Goal: Transaction & Acquisition: Purchase product/service

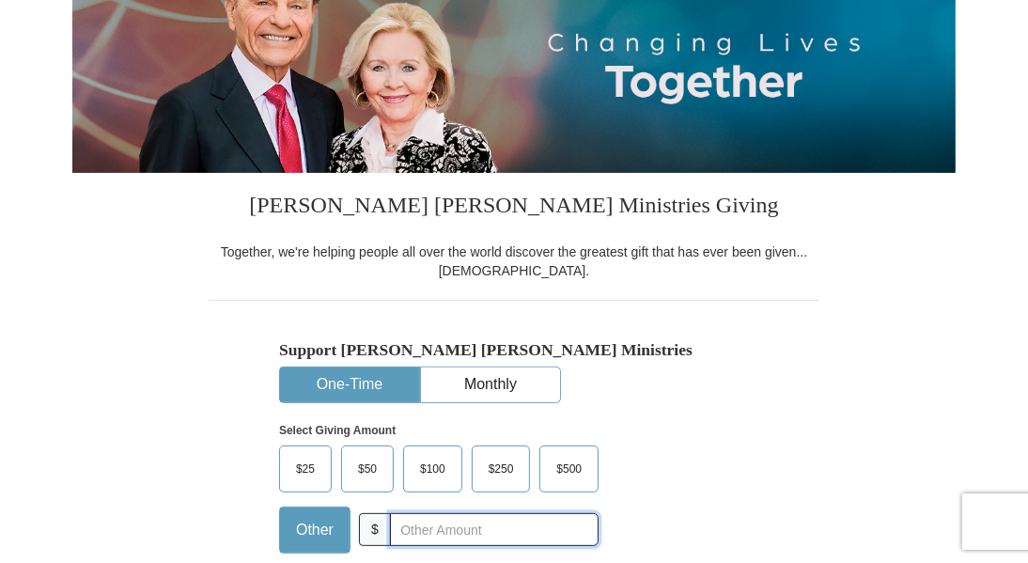
click at [423, 523] on input "text" at bounding box center [494, 529] width 209 height 33
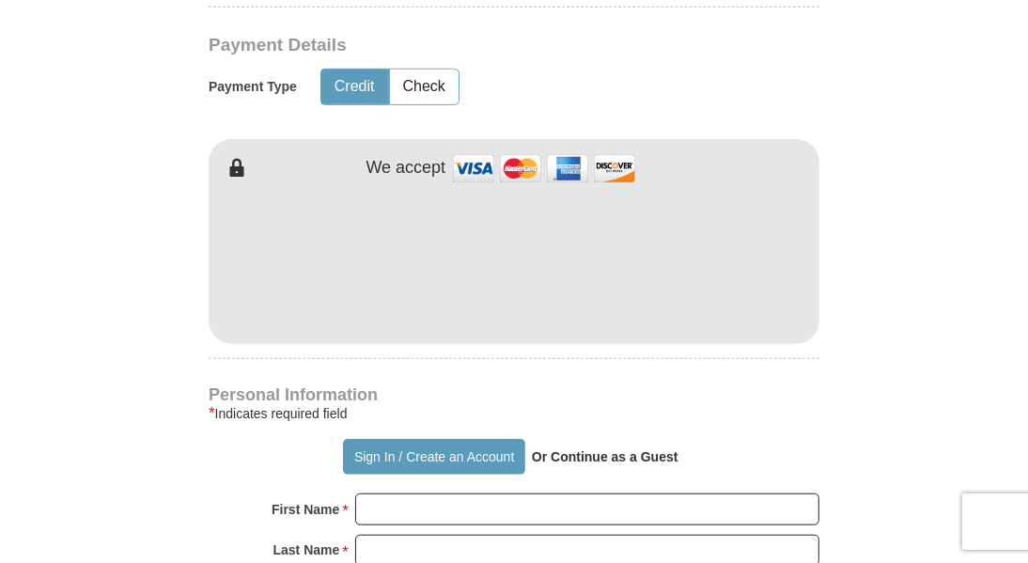
scroll to position [1064, 0]
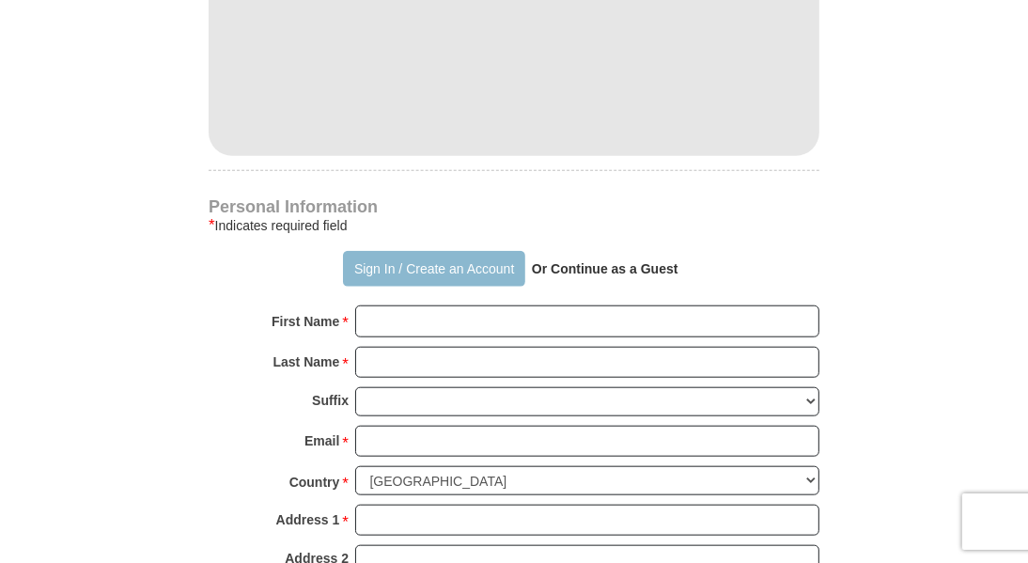
type input "635.00"
click at [491, 274] on button "Sign In / Create an Account" at bounding box center [433, 269] width 181 height 36
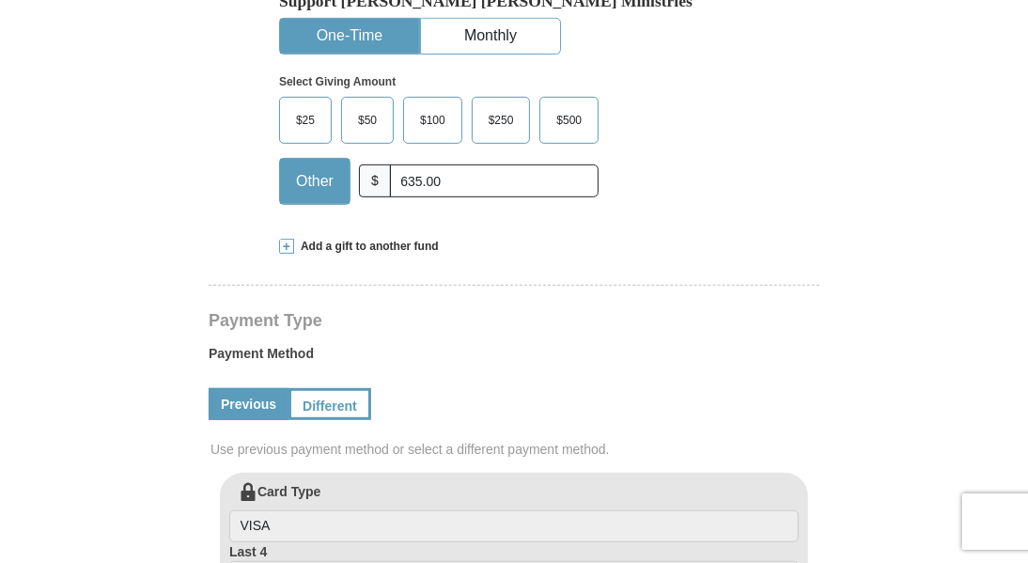
scroll to position [626, 0]
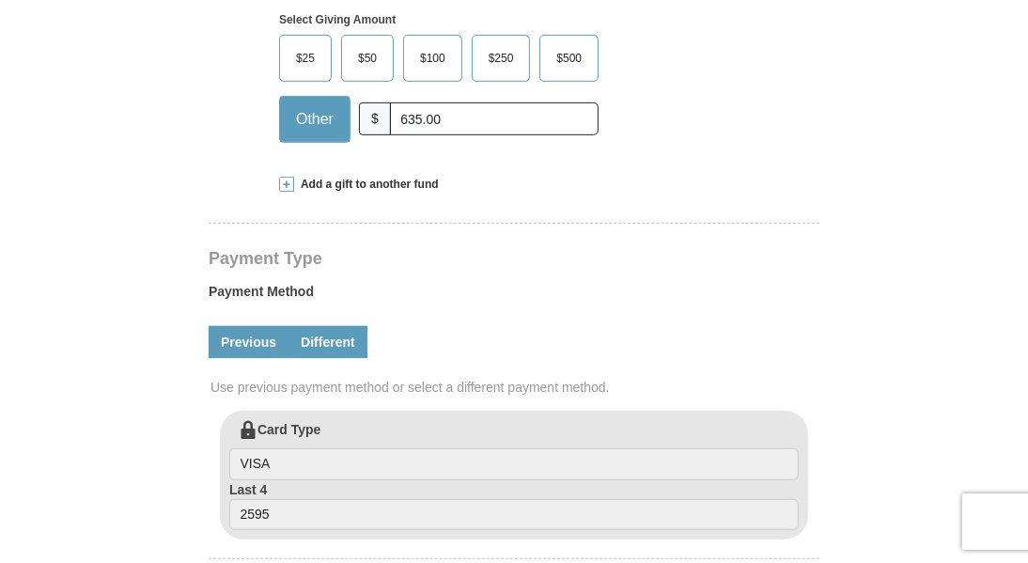
click at [358, 338] on link "Different" at bounding box center [327, 342] width 79 height 32
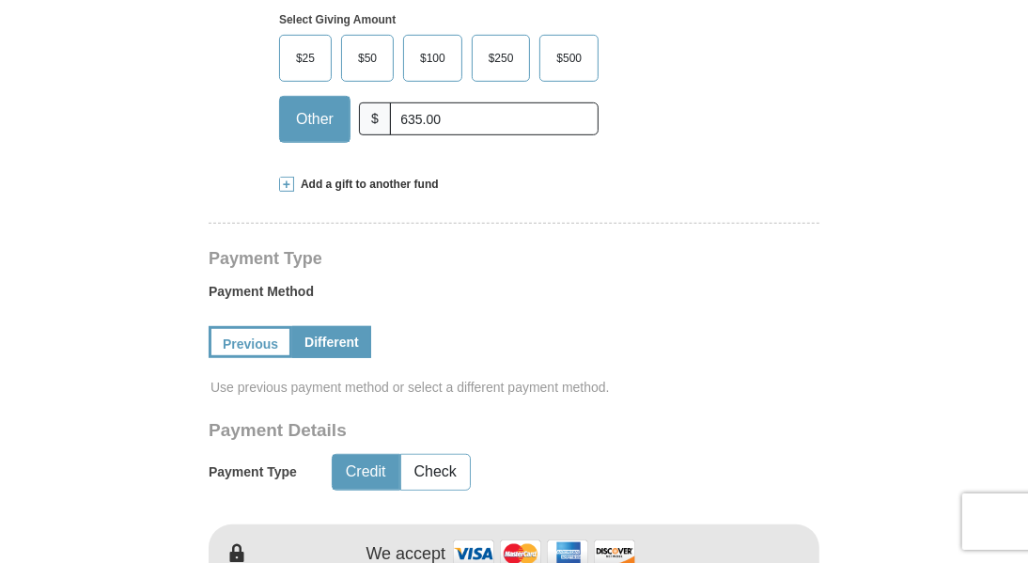
scroll to position [501, 0]
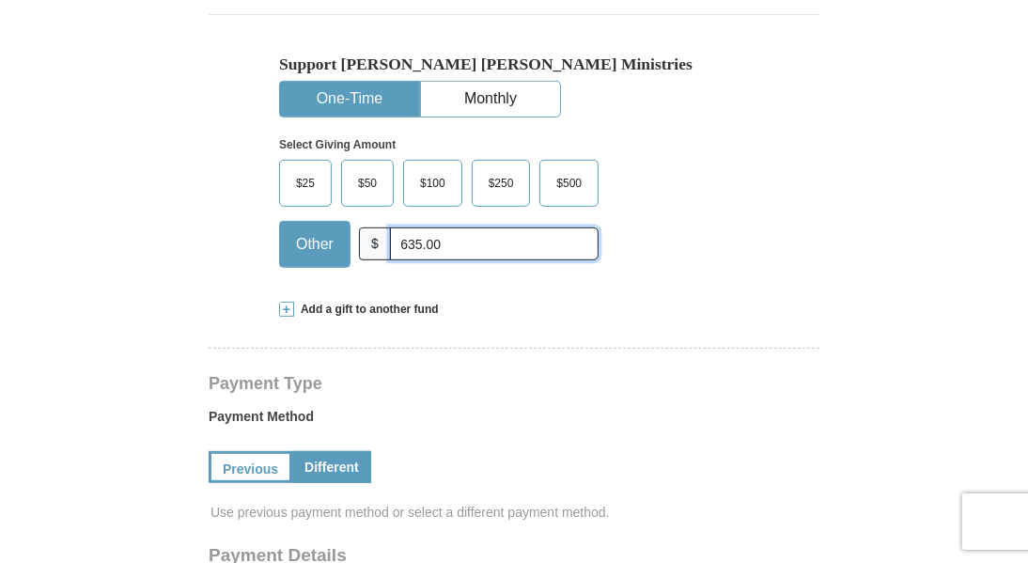
drag, startPoint x: 484, startPoint y: 245, endPoint x: 235, endPoint y: 276, distance: 250.8
click at [343, 262] on div "Other $ 635.00" at bounding box center [438, 244] width 319 height 47
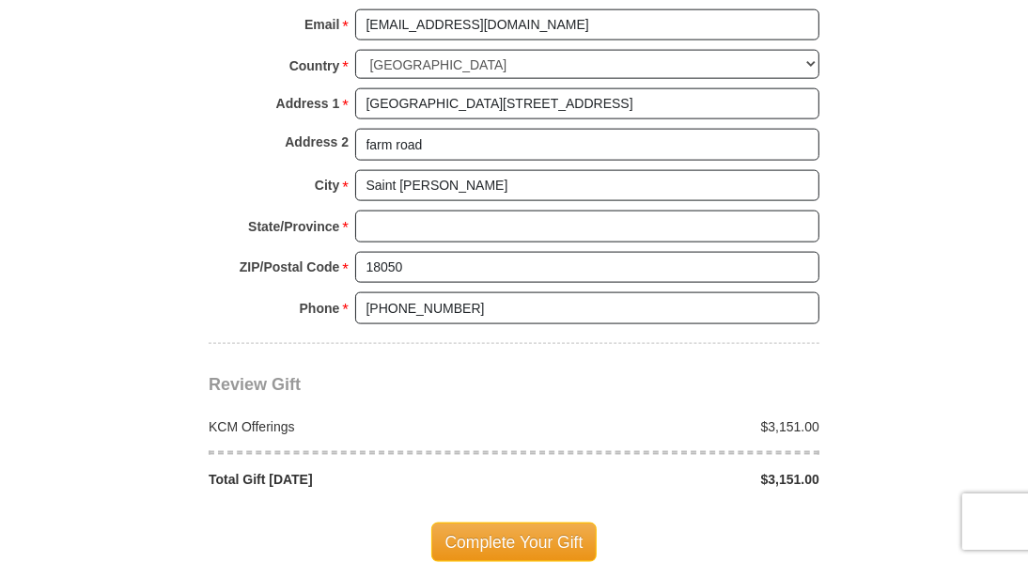
scroll to position [1628, 0]
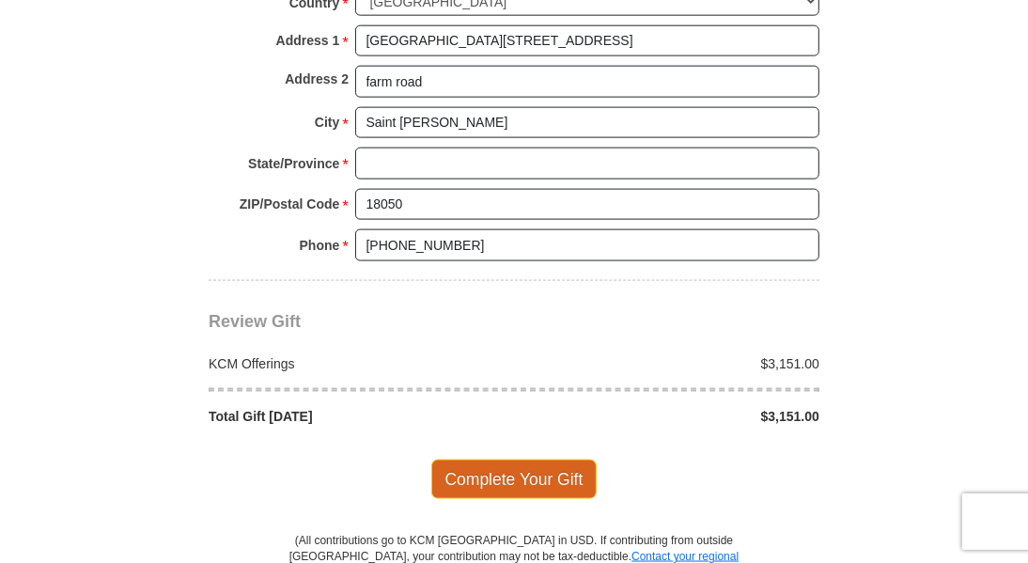
type input "3151.00"
click at [513, 478] on span "Complete Your Gift" at bounding box center [514, 478] width 166 height 39
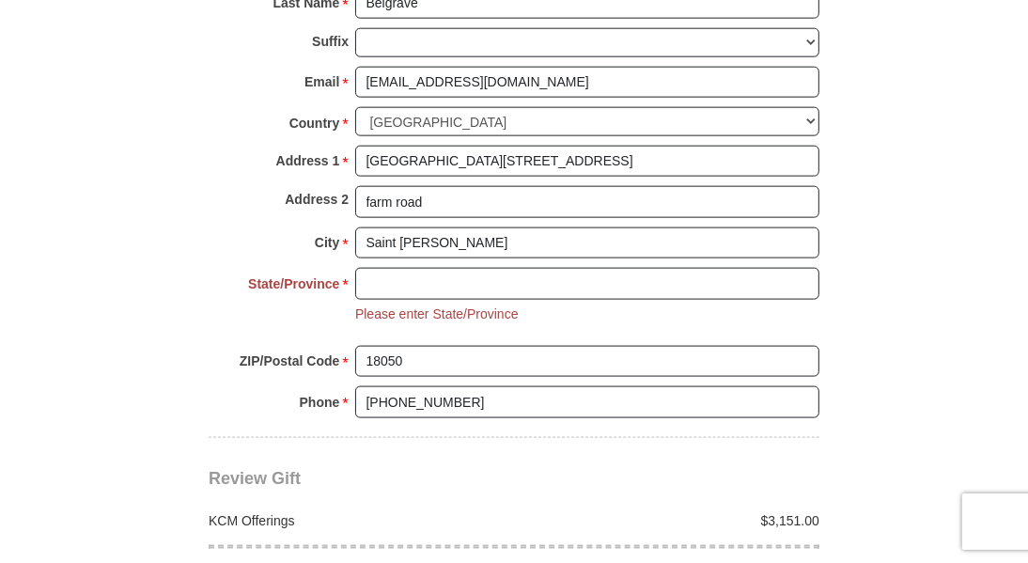
scroll to position [1445, 0]
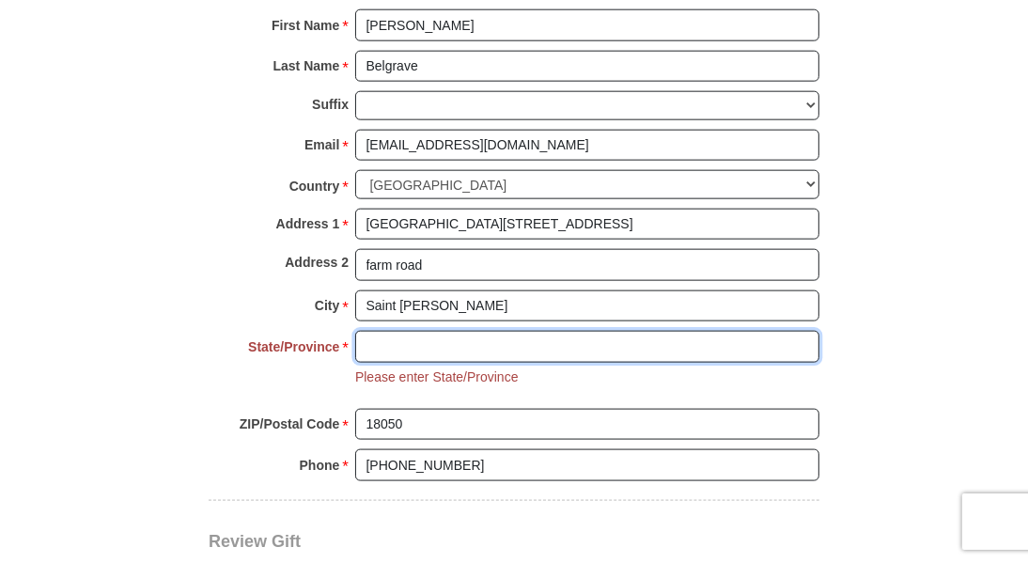
click at [479, 345] on input "State/Province *" at bounding box center [587, 347] width 464 height 32
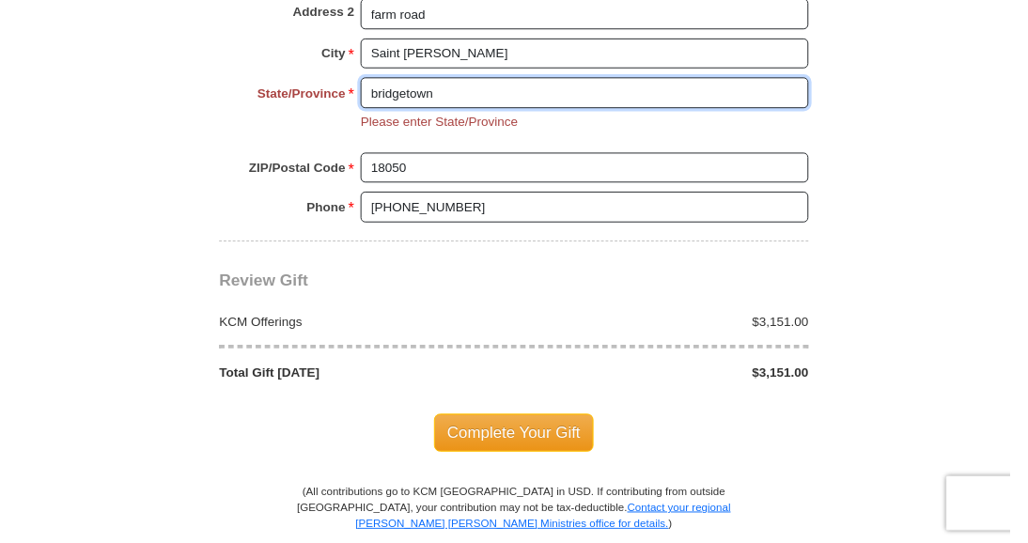
scroll to position [1758, 0]
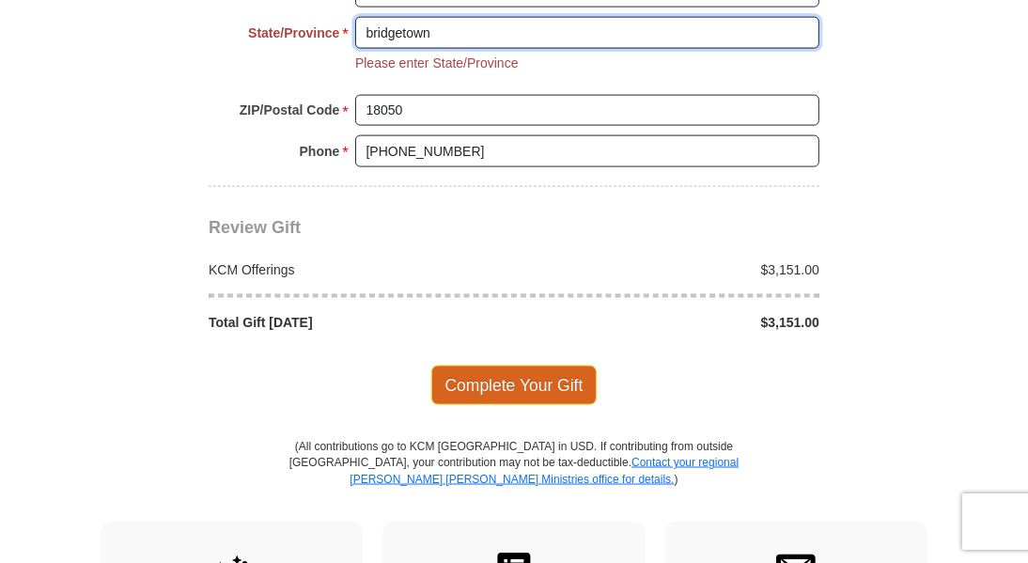
type input "bridgetown"
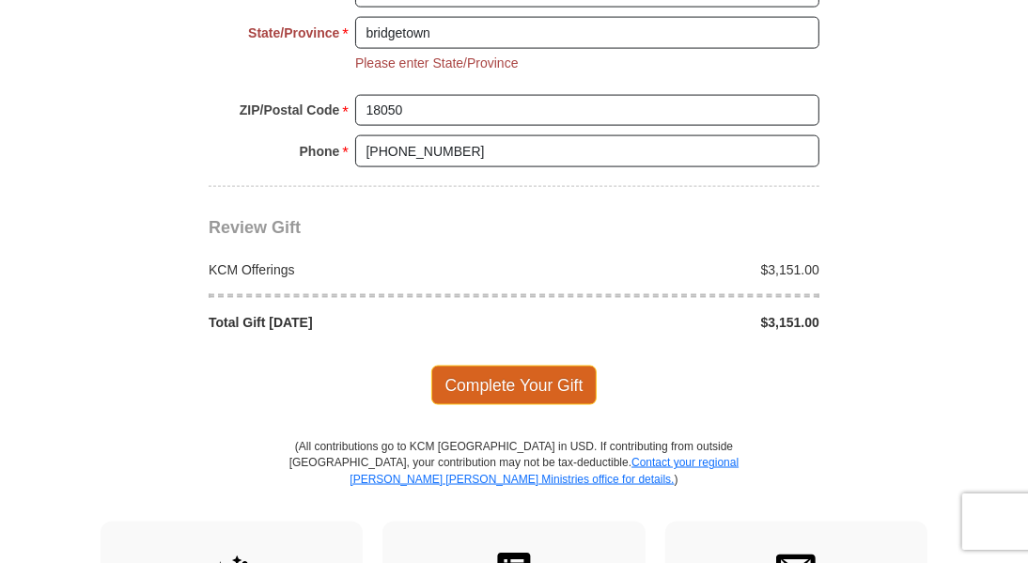
click at [509, 379] on span "Complete Your Gift" at bounding box center [514, 384] width 166 height 39
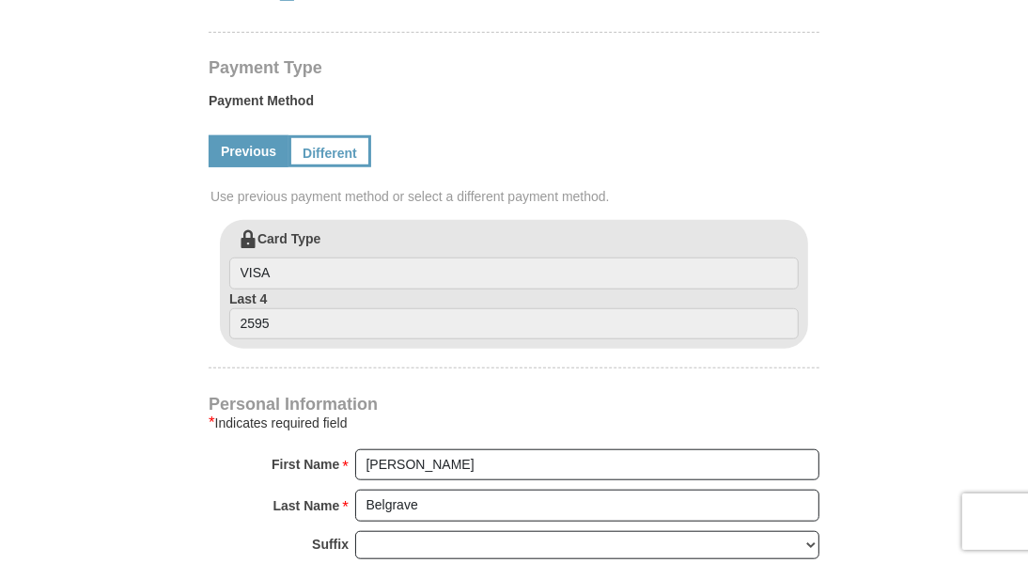
scroll to position [813, 0]
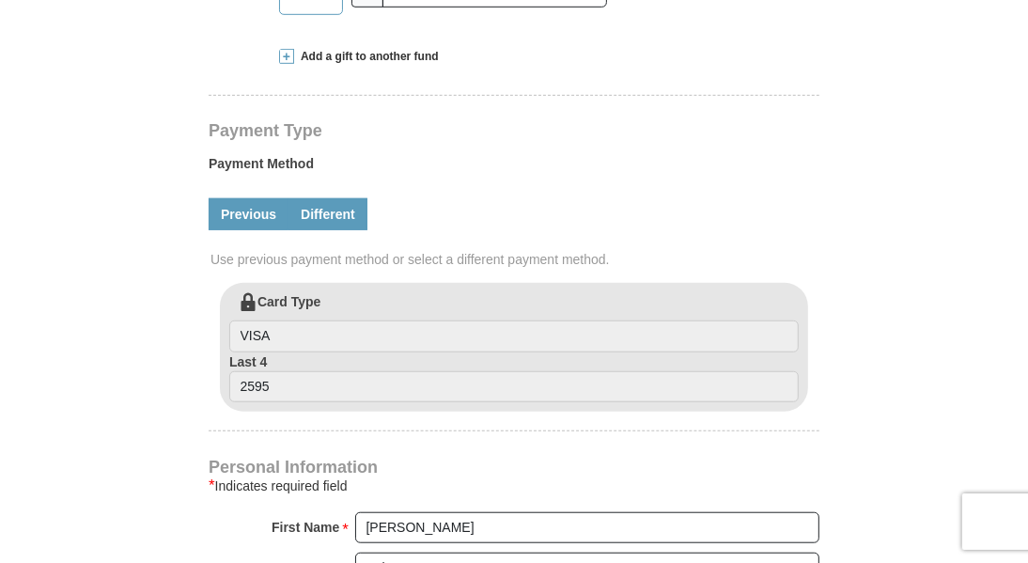
click at [359, 218] on link "Different" at bounding box center [327, 214] width 79 height 32
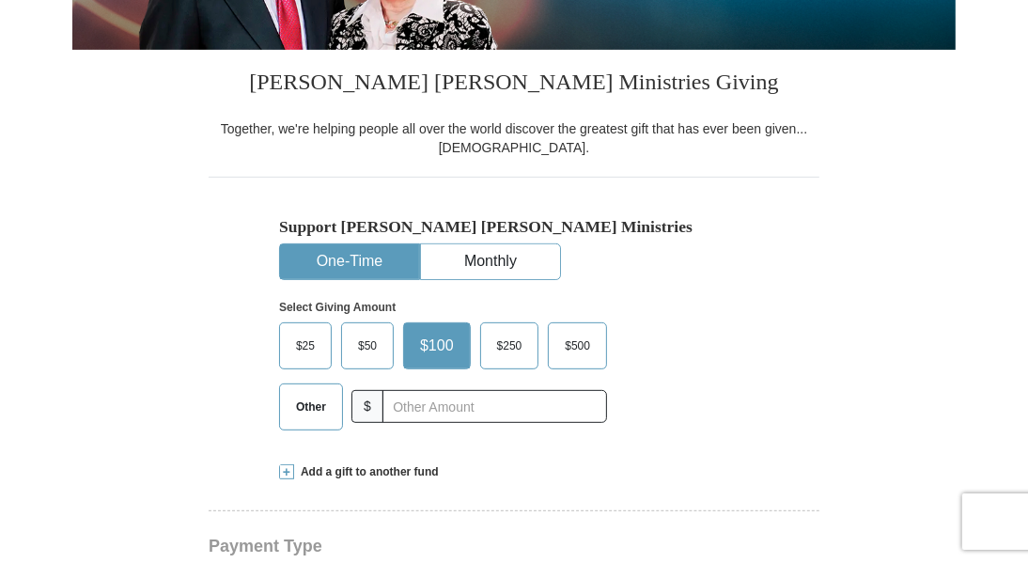
scroll to position [399, 0]
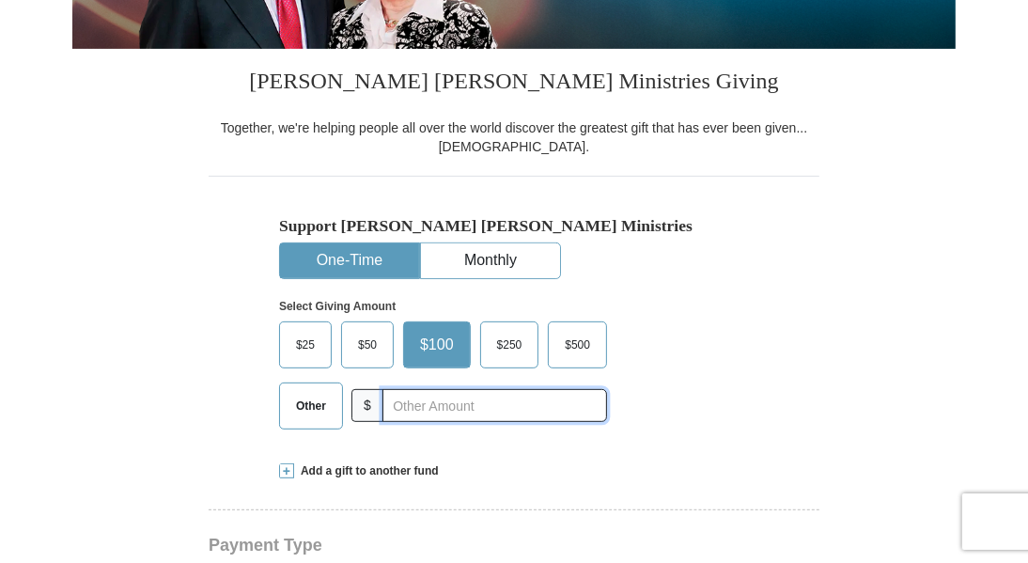
click at [496, 411] on input "text" at bounding box center [494, 405] width 224 height 33
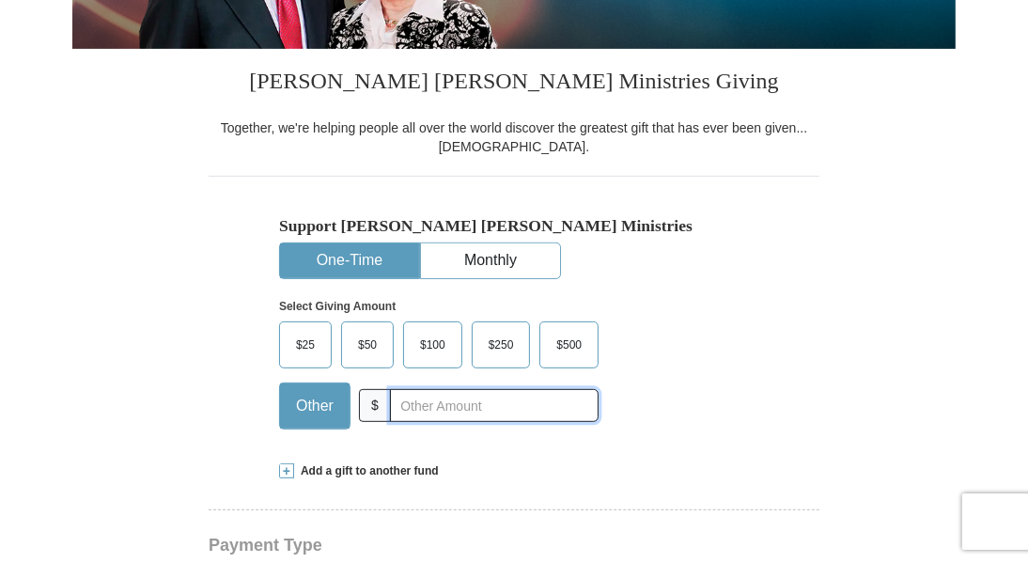
click at [513, 410] on input "text" at bounding box center [494, 405] width 209 height 33
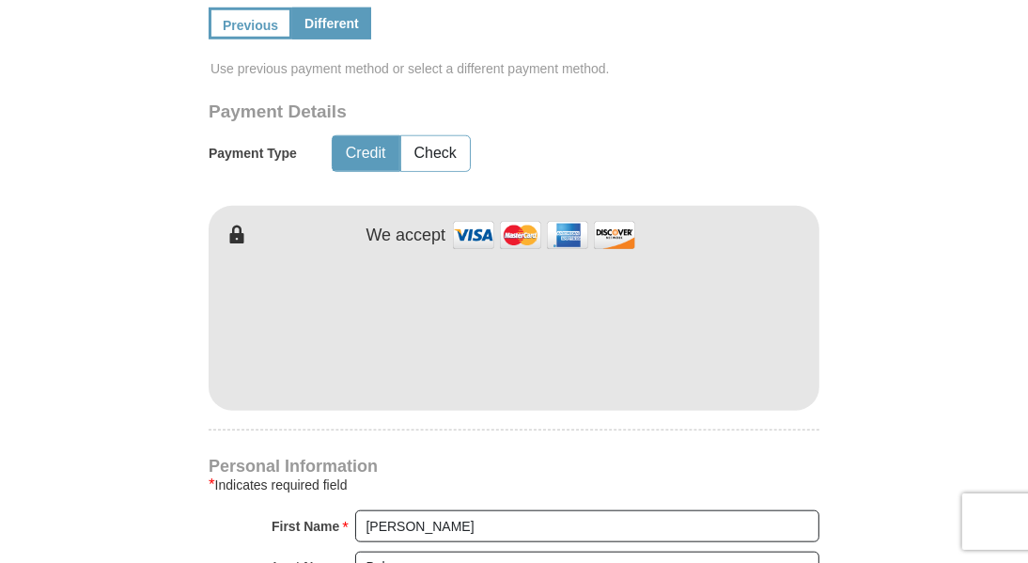
scroll to position [1004, 0]
type input "3151.00"
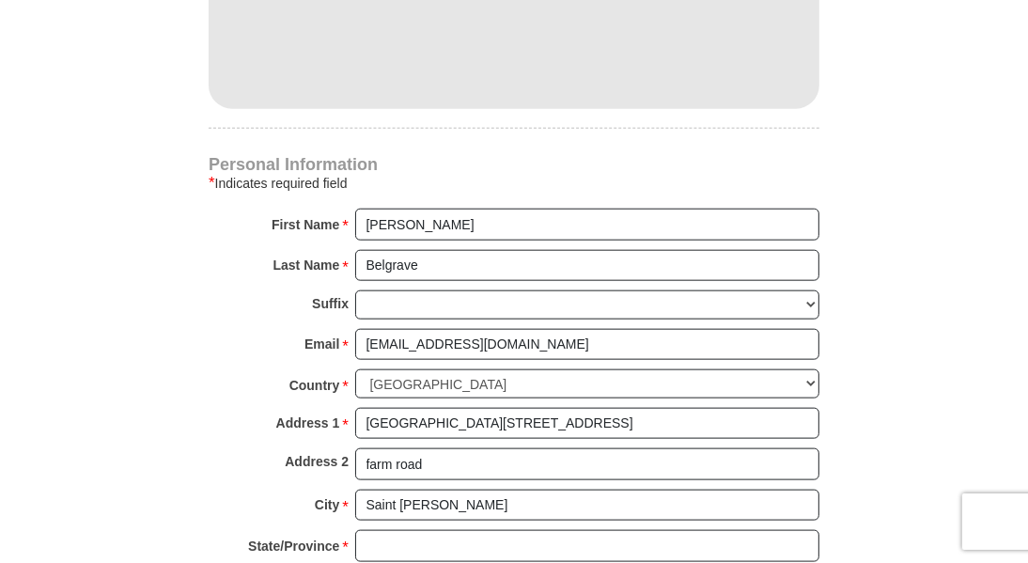
click at [947, 326] on form "Kenneth Copeland Ministries Giving Together, we're helping people all over the …" at bounding box center [513, 2] width 883 height 2344
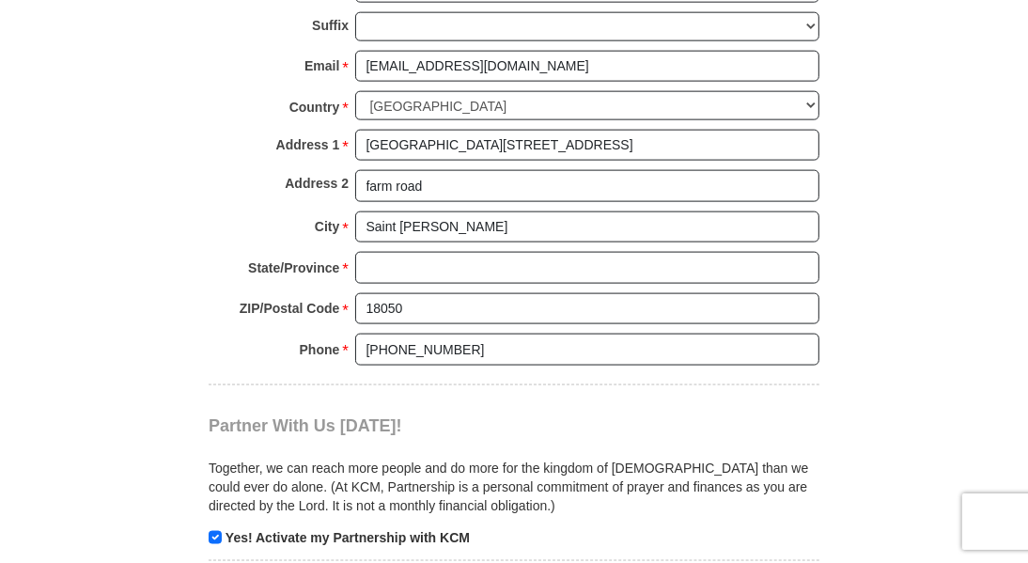
scroll to position [1585, 0]
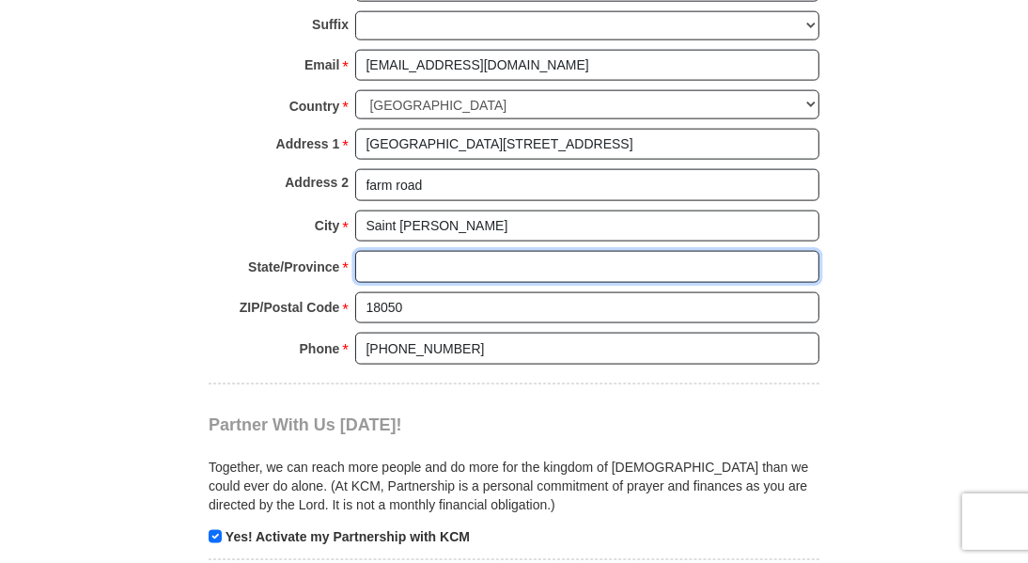
click at [709, 278] on input "State/Province *" at bounding box center [587, 267] width 464 height 32
type input "N/A"
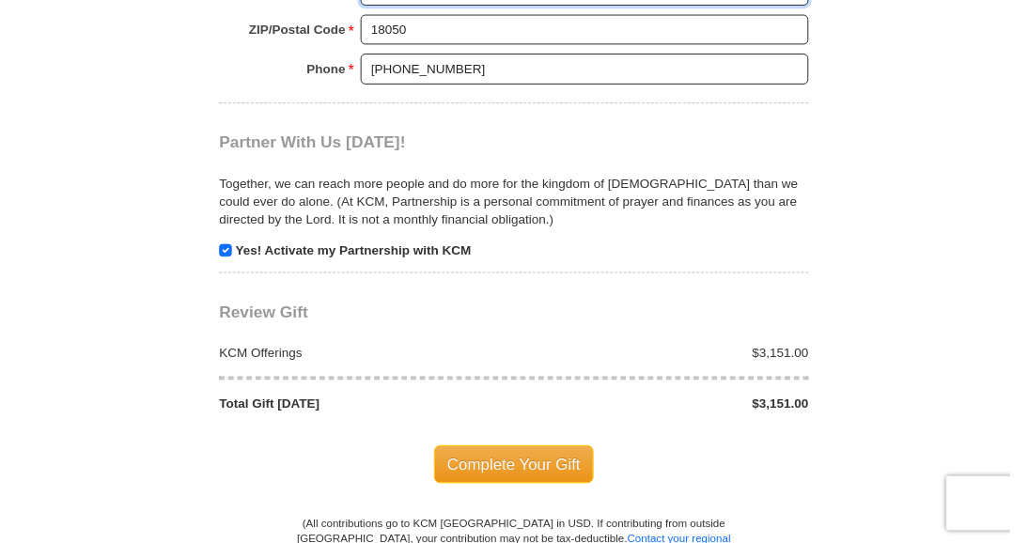
scroll to position [1863, 0]
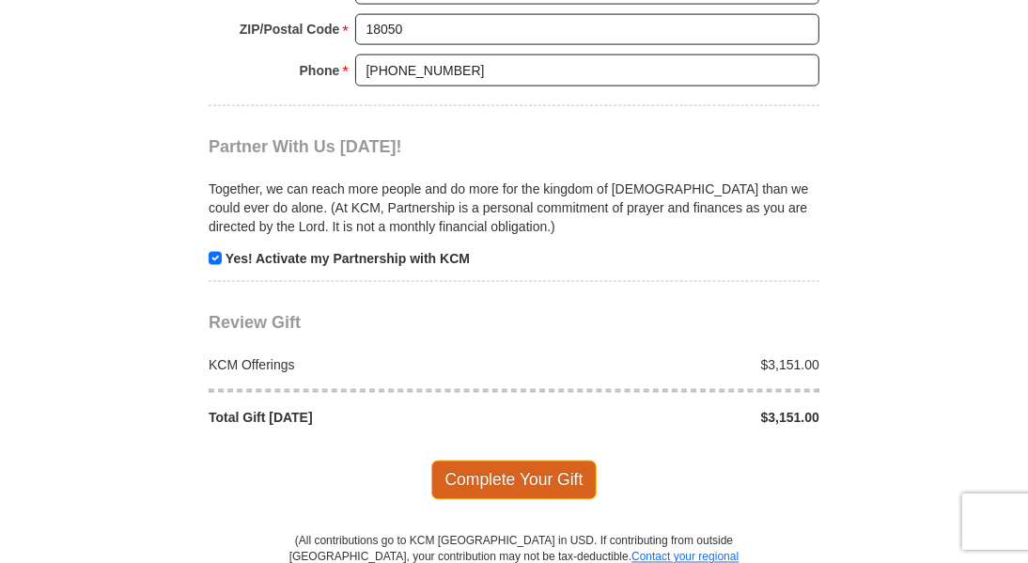
click at [505, 478] on span "Complete Your Gift" at bounding box center [514, 479] width 166 height 39
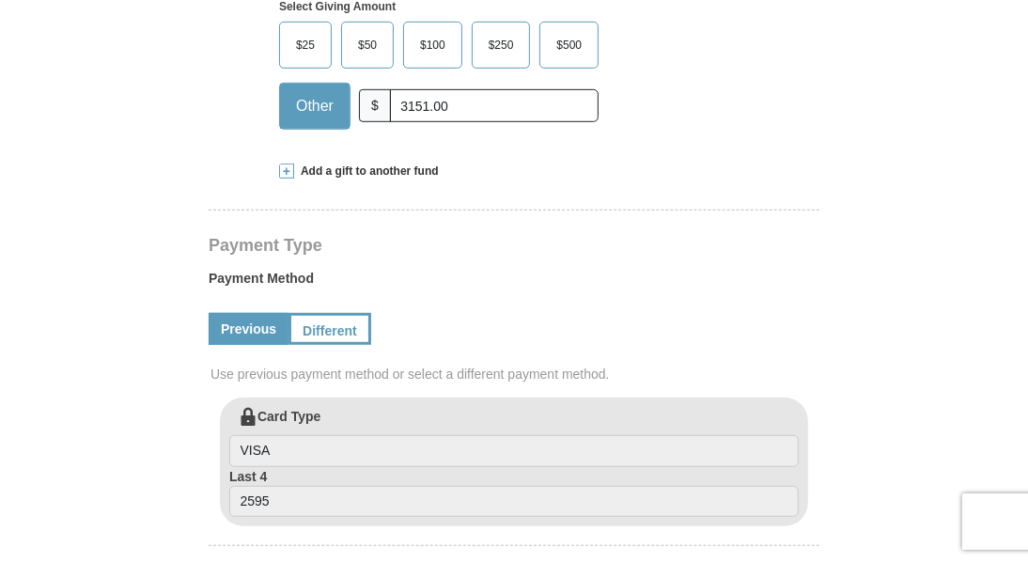
scroll to position [699, 0]
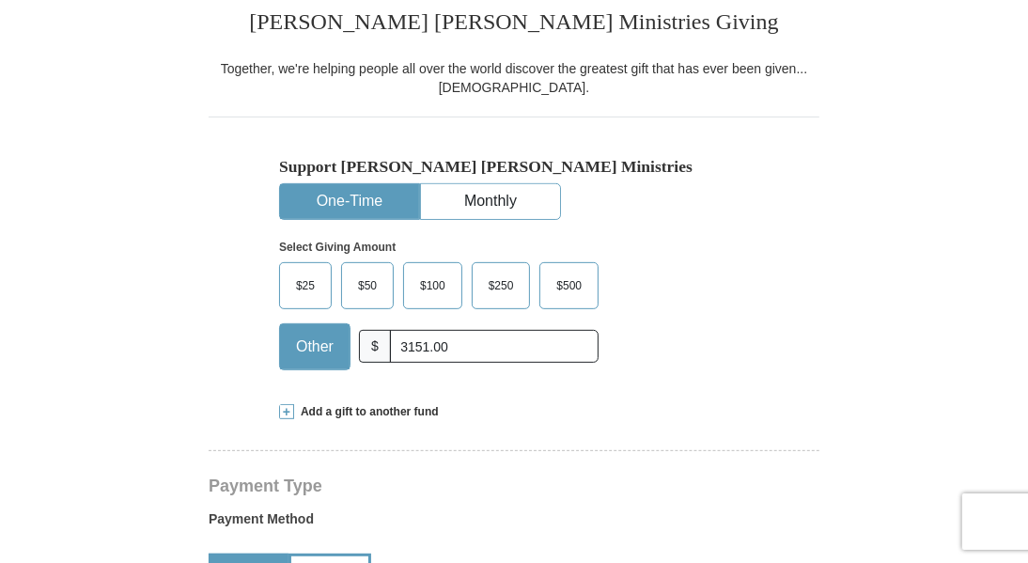
scroll to position [392, 0]
